Goal: Transaction & Acquisition: Download file/media

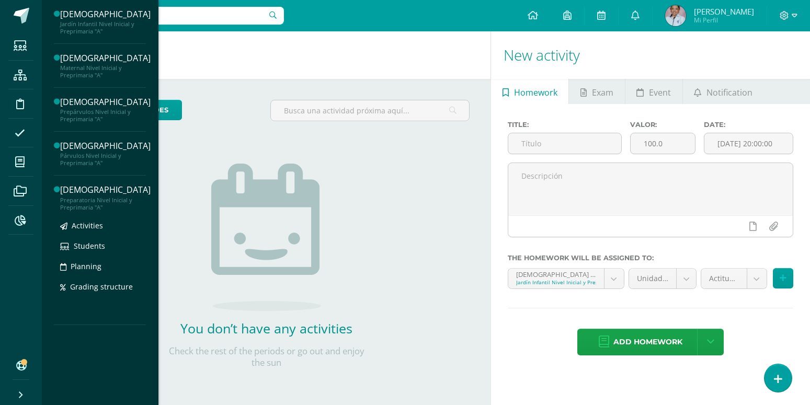
click at [71, 193] on div "[DEMOGRAPHIC_DATA]" at bounding box center [105, 190] width 90 height 12
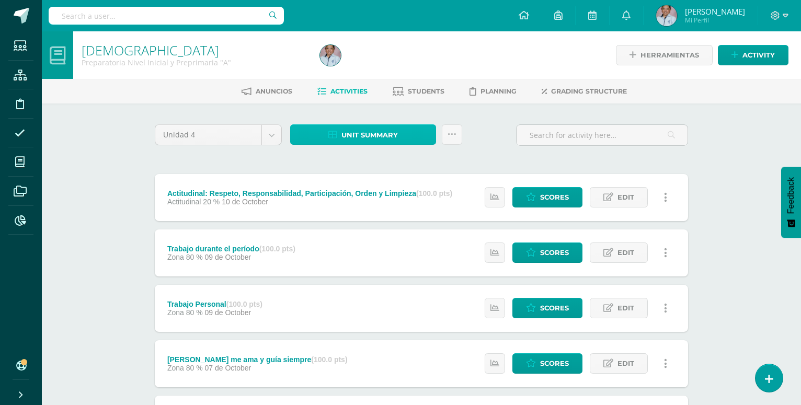
click at [347, 134] on span "Unit summary" at bounding box center [370, 135] width 56 height 19
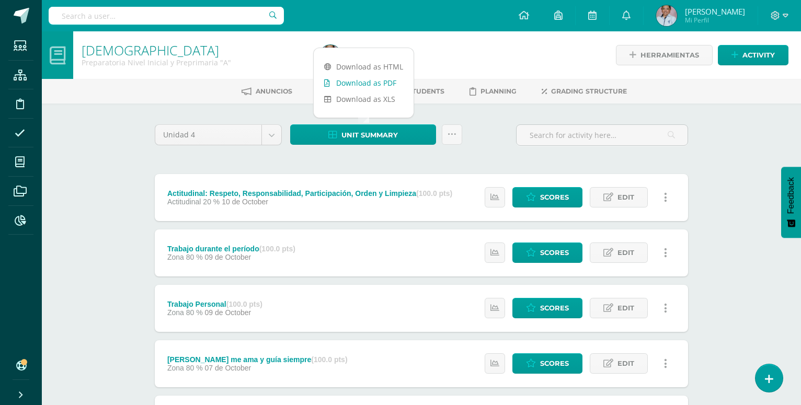
click at [372, 84] on link "Download as PDF" at bounding box center [364, 83] width 100 height 16
click at [101, 126] on div "Evangelización Preparatoria Nivel Inicial y Preprimaria "A" Herramientas Detall…" at bounding box center [421, 410] width 759 height 758
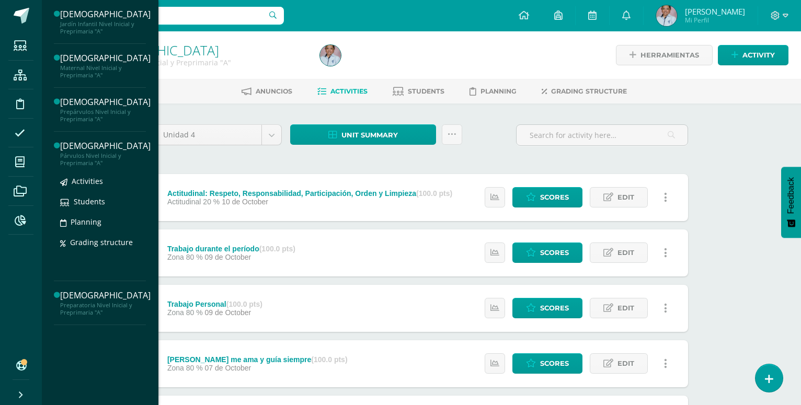
click at [77, 156] on div "Párvulos Nivel Inicial y Preprimaria "A"" at bounding box center [105, 159] width 90 height 15
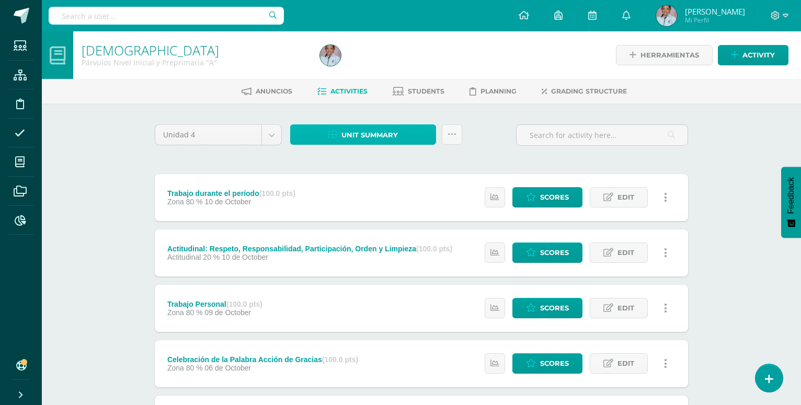
click at [360, 130] on span "Unit summary" at bounding box center [370, 135] width 56 height 19
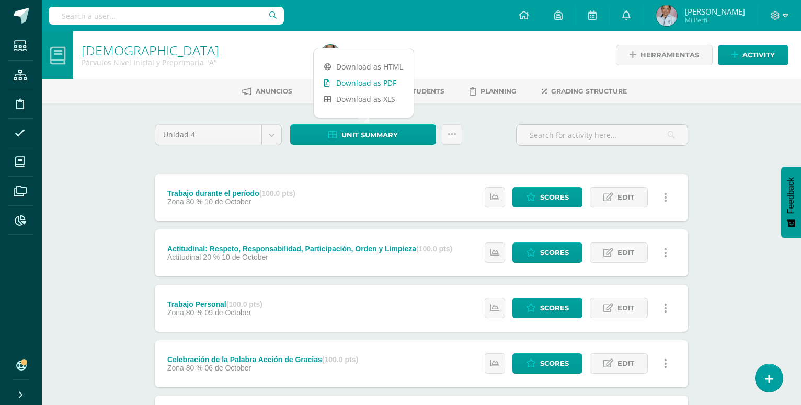
click at [373, 85] on link "Download as PDF" at bounding box center [364, 83] width 100 height 16
click at [86, 137] on div "Evangelización Párvulos Nivel Inicial y Preprimaria "A" Herramientas Detalle de…" at bounding box center [421, 410] width 759 height 758
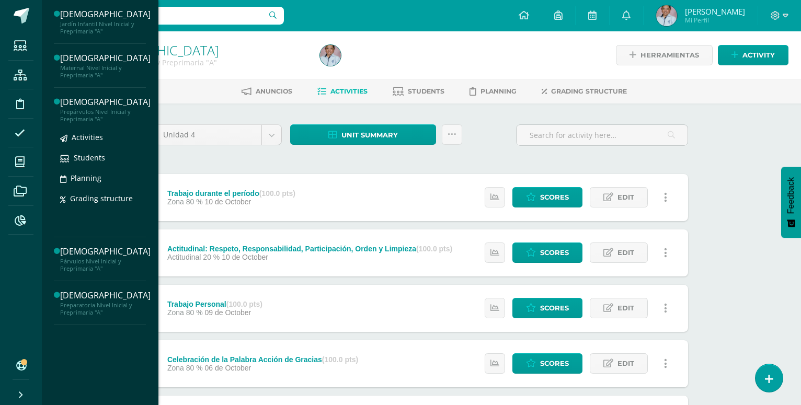
click at [89, 117] on div "Prepárvulos Nivel Inicial y Preprimaria "A"" at bounding box center [105, 115] width 90 height 15
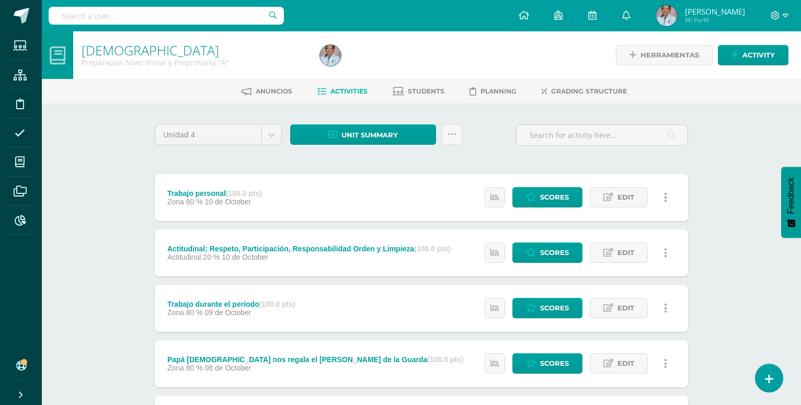
click at [111, 105] on div "Evangelización Prepárvulos Nivel Inicial y Preprimaria "A" Herramientas Detalle…" at bounding box center [421, 408] width 759 height 755
click at [350, 135] on span "Unit summary" at bounding box center [370, 135] width 56 height 19
click at [368, 82] on link "Download as PDF" at bounding box center [364, 83] width 100 height 16
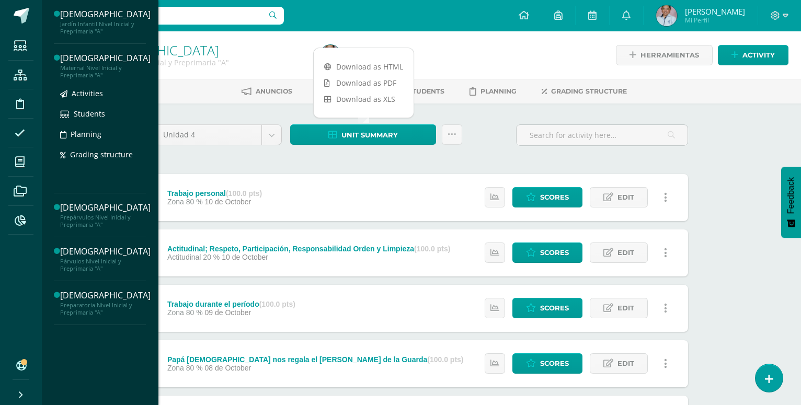
click at [74, 66] on div "Maternal Nivel Inicial y Preprimaria "A"" at bounding box center [105, 71] width 90 height 15
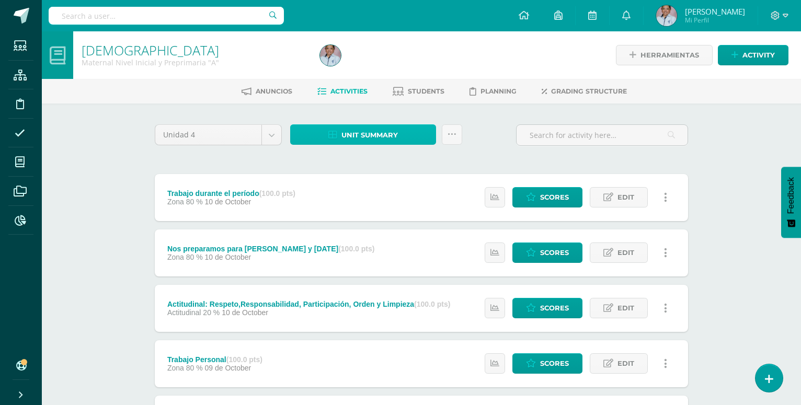
click at [369, 133] on span "Unit summary" at bounding box center [370, 135] width 56 height 19
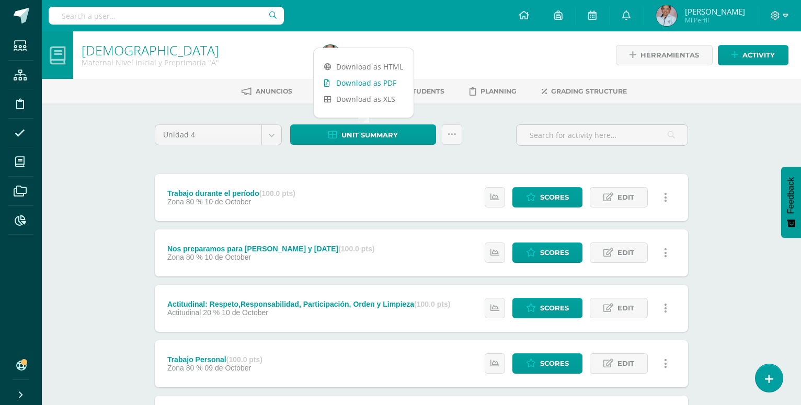
click at [378, 80] on link "Download as PDF" at bounding box center [364, 83] width 100 height 16
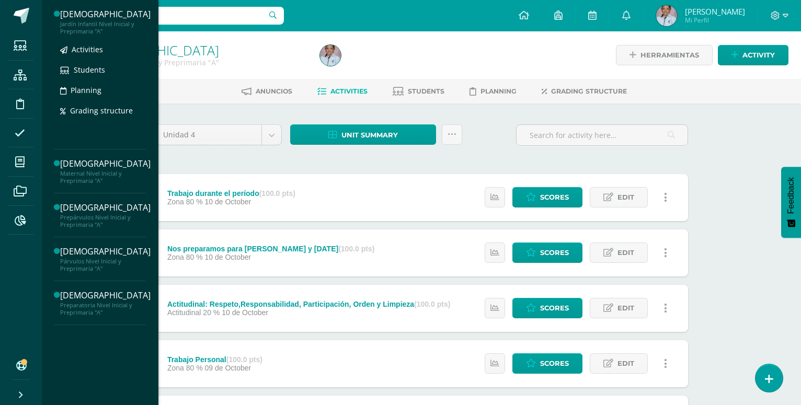
click at [84, 25] on div "Jardín Infantil Nivel Inicial y Preprimaria "A"" at bounding box center [105, 27] width 90 height 15
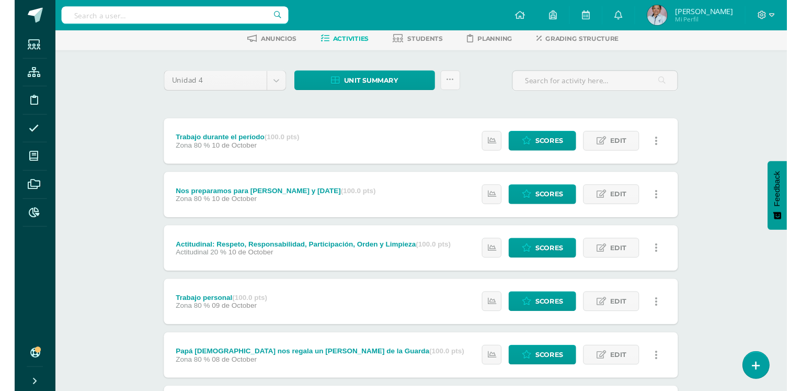
scroll to position [36, 0]
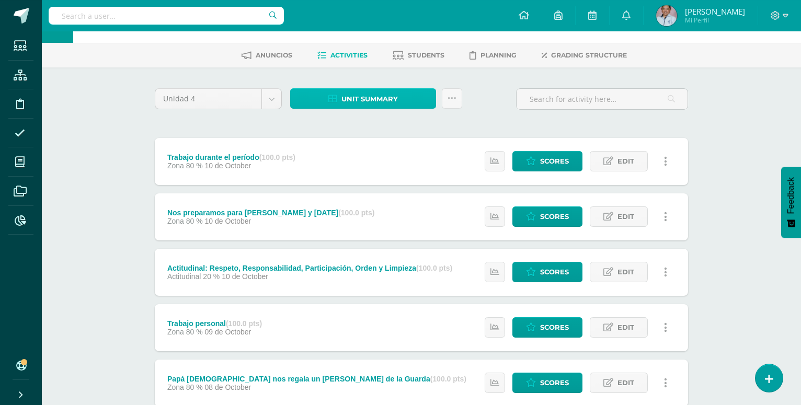
click at [370, 97] on span "Unit summary" at bounding box center [370, 98] width 56 height 19
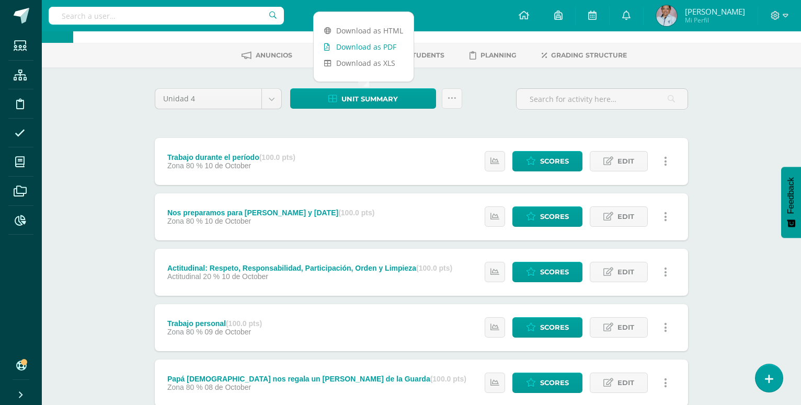
click at [370, 48] on link "Download as PDF" at bounding box center [364, 47] width 100 height 16
